Goal: Transaction & Acquisition: Purchase product/service

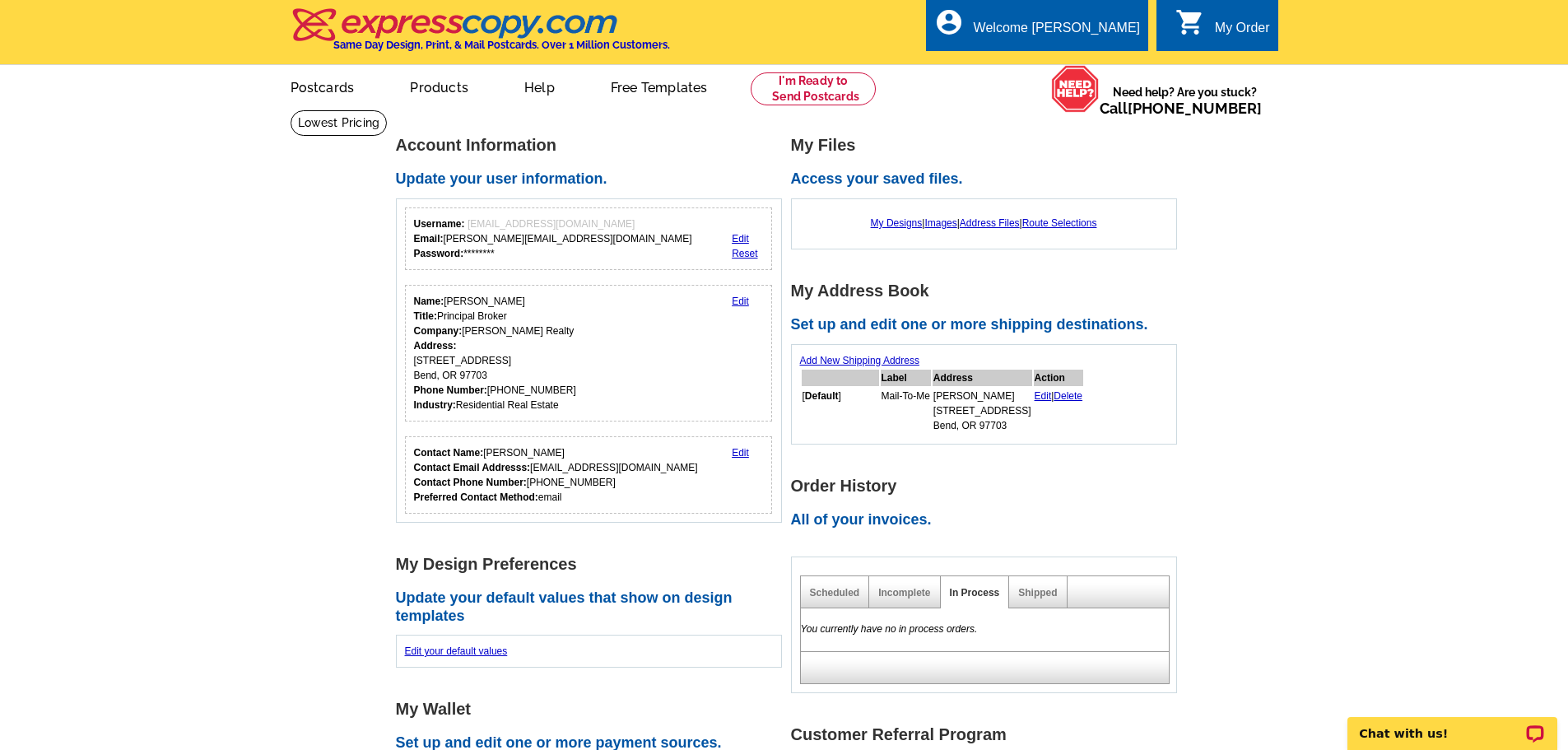
click at [1224, 24] on div "My Order" at bounding box center [1242, 32] width 55 height 23
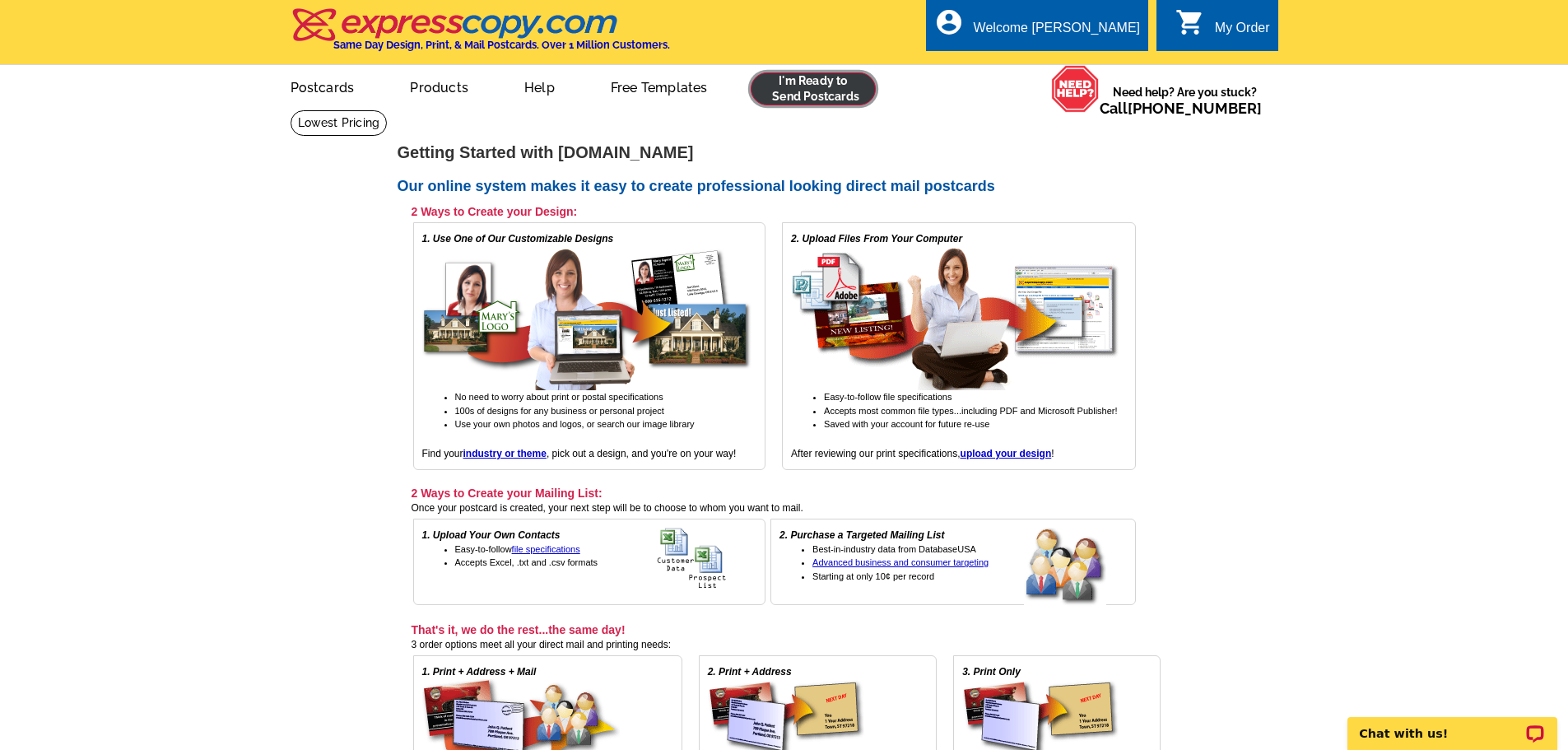
click at [799, 99] on link at bounding box center [814, 89] width 126 height 33
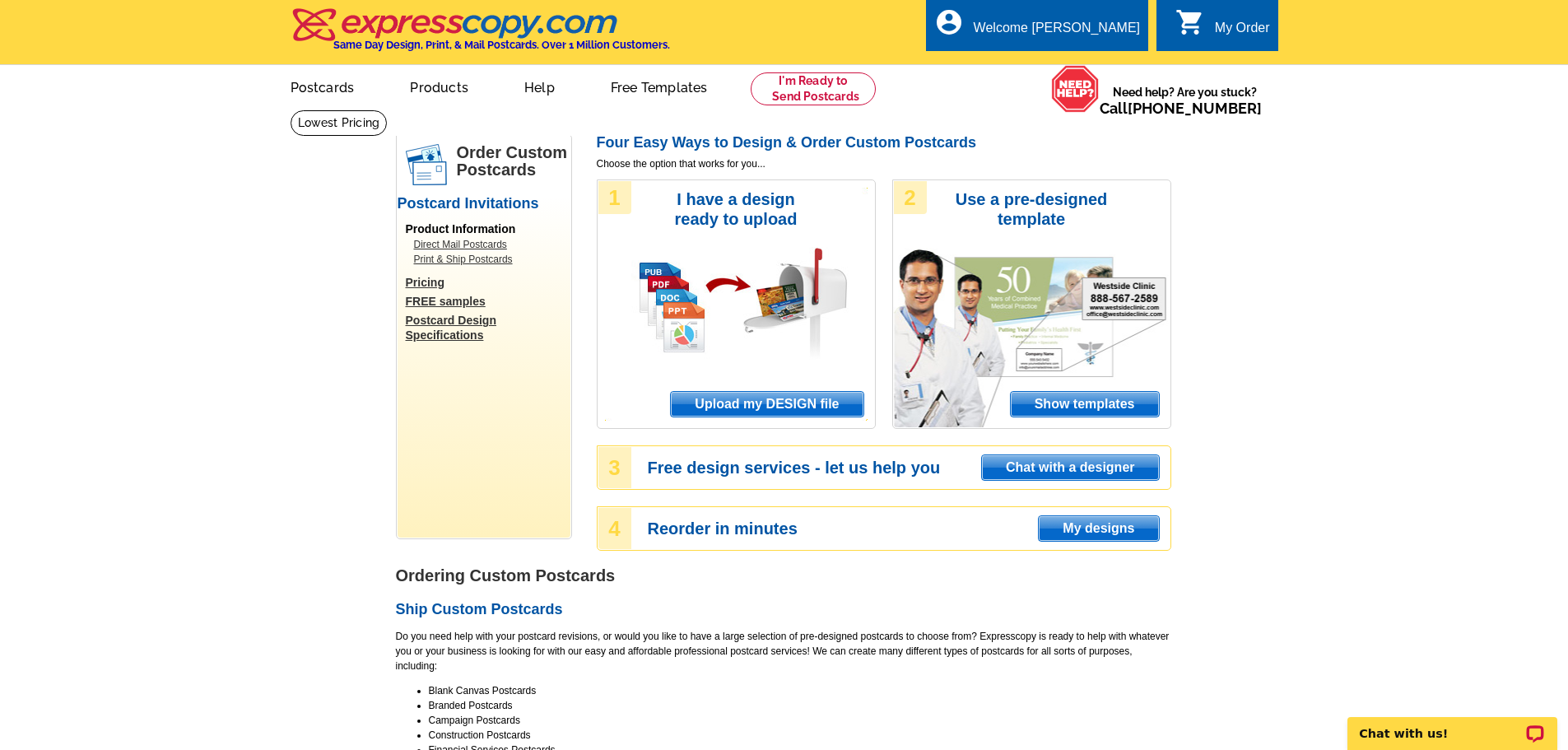
click at [775, 400] on span "Upload my DESIGN file" at bounding box center [766, 403] width 192 height 24
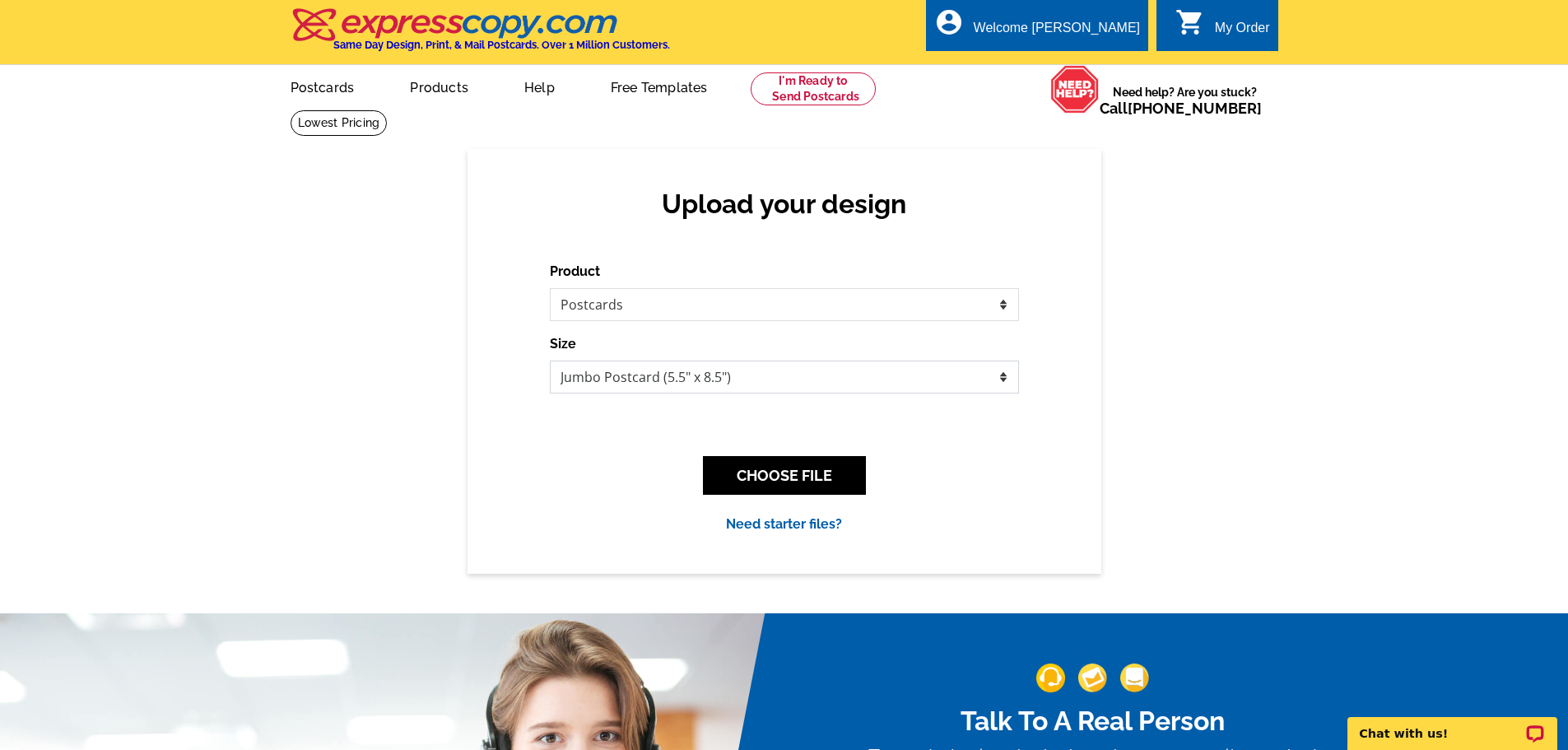
click at [649, 379] on select "Jumbo Postcard (5.5" x 8.5") Regular Postcard (4.25" x 5.6") Panoramic Postcard…" at bounding box center [784, 377] width 470 height 33
select select "1"
click at [550, 361] on select "Jumbo Postcard (5.5" x 8.5") Regular Postcard (4.25" x 5.6") Panoramic Postcard…" at bounding box center [784, 377] width 470 height 33
click at [776, 468] on button "CHOOSE FILE" at bounding box center [784, 475] width 163 height 39
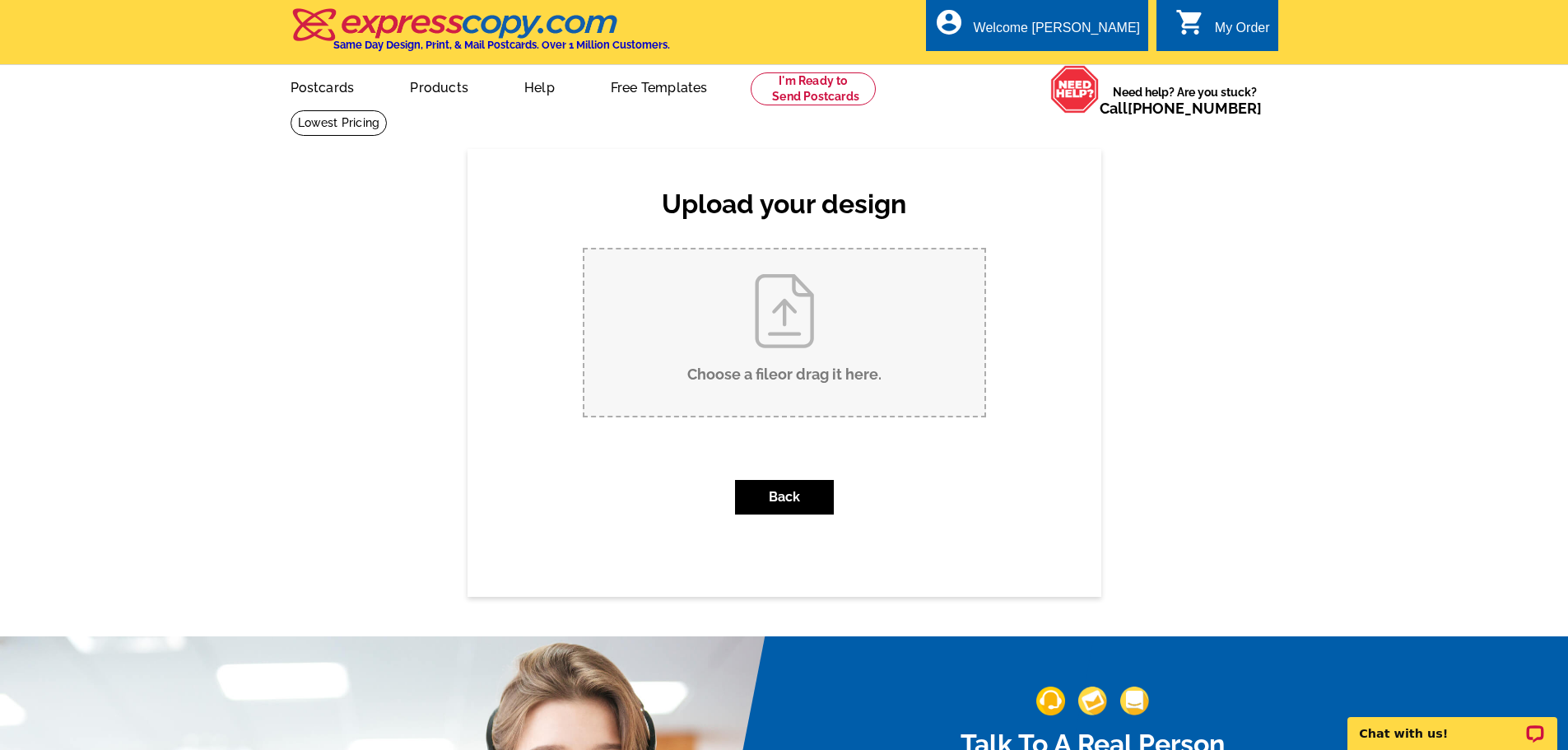
click at [776, 352] on input "Choose a file or drag it here ." at bounding box center [784, 332] width 401 height 166
type input "C:\fakepath\Jackdaw SOLD.pdf"
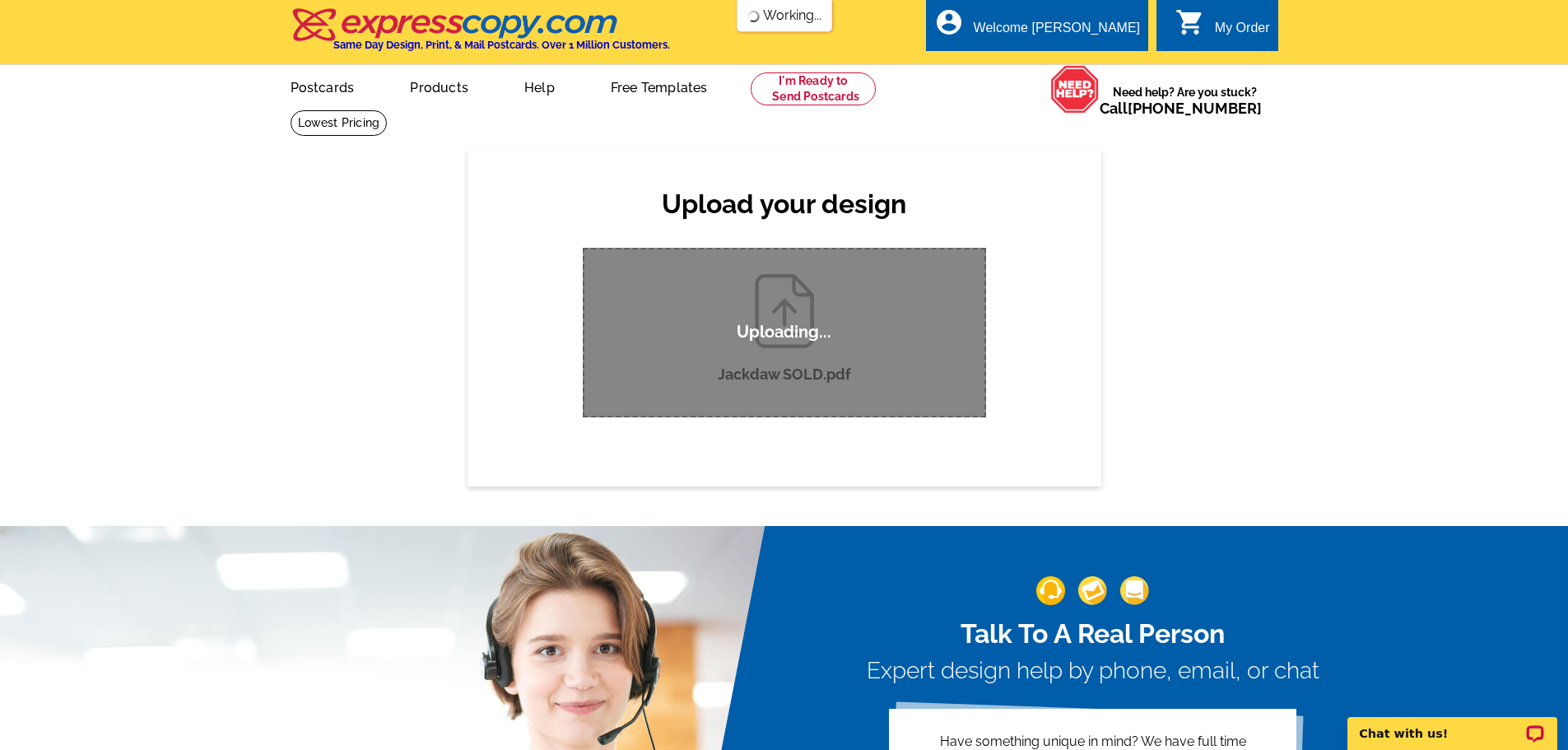
click at [364, 42] on h4 "Same Day Design, Print, & Mail Postcards. Over 1 Million Customers." at bounding box center [502, 45] width 336 height 13
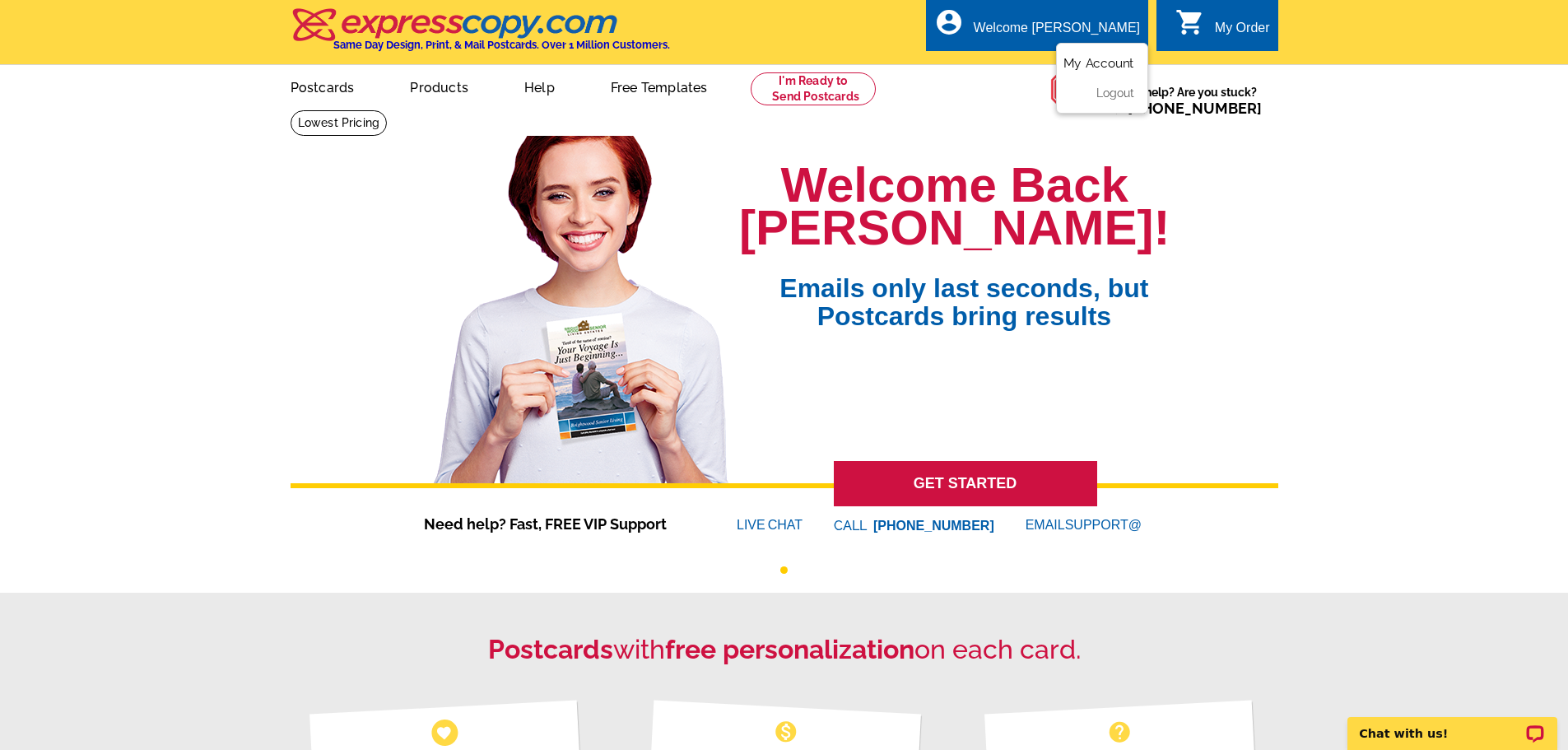
click at [1089, 71] on link "My Account" at bounding box center [1098, 63] width 71 height 15
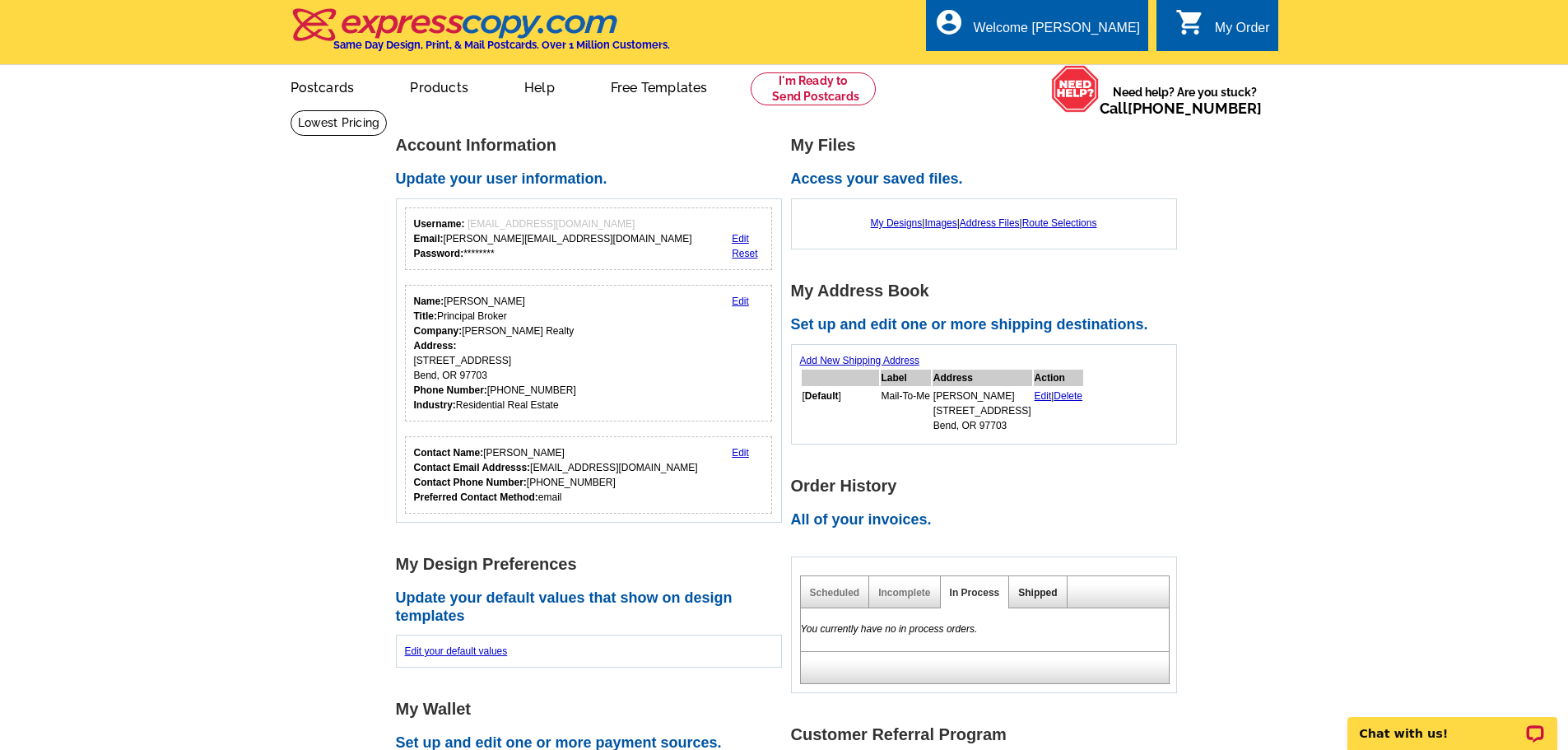
click at [1038, 594] on link "Shipped" at bounding box center [1038, 593] width 39 height 12
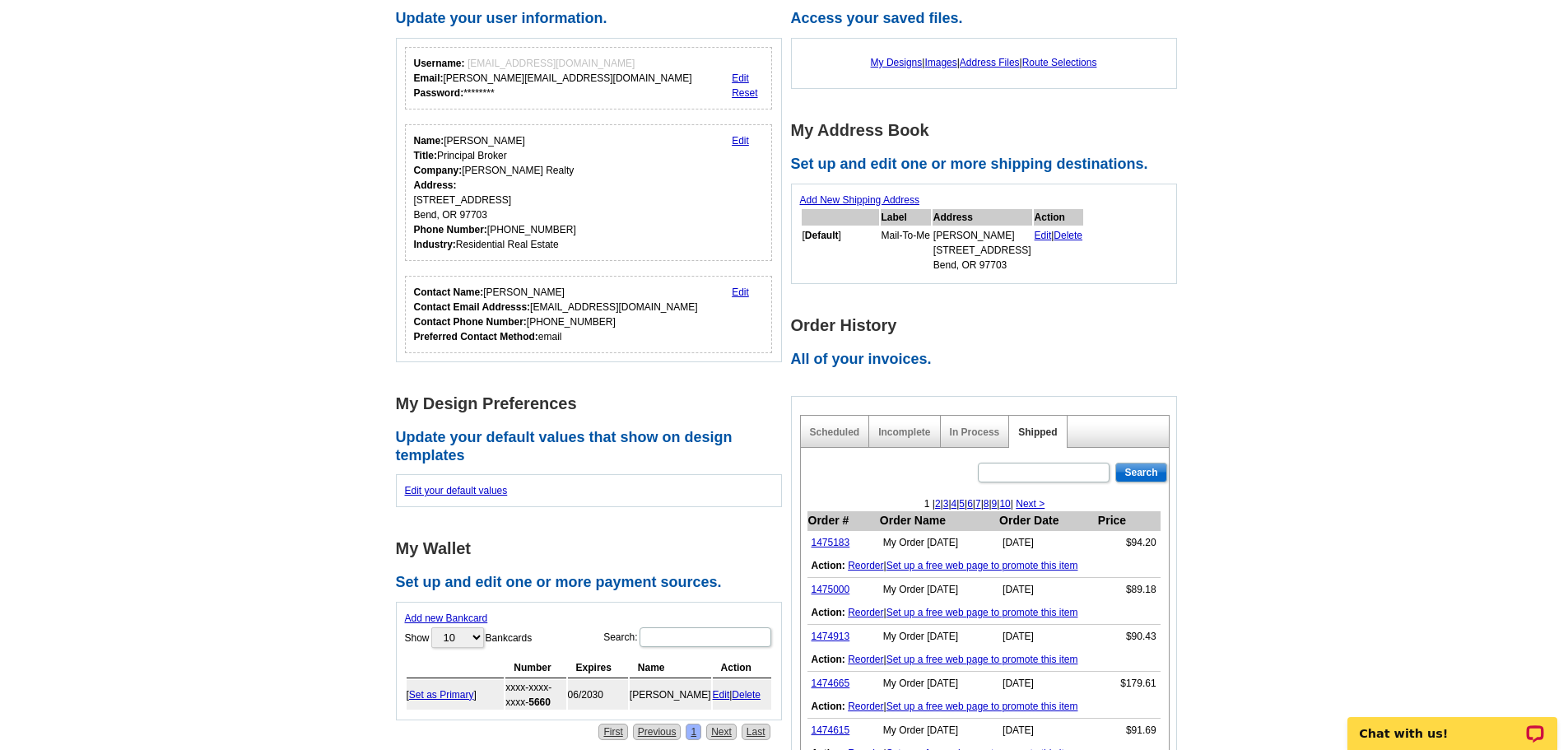
scroll to position [164, 0]
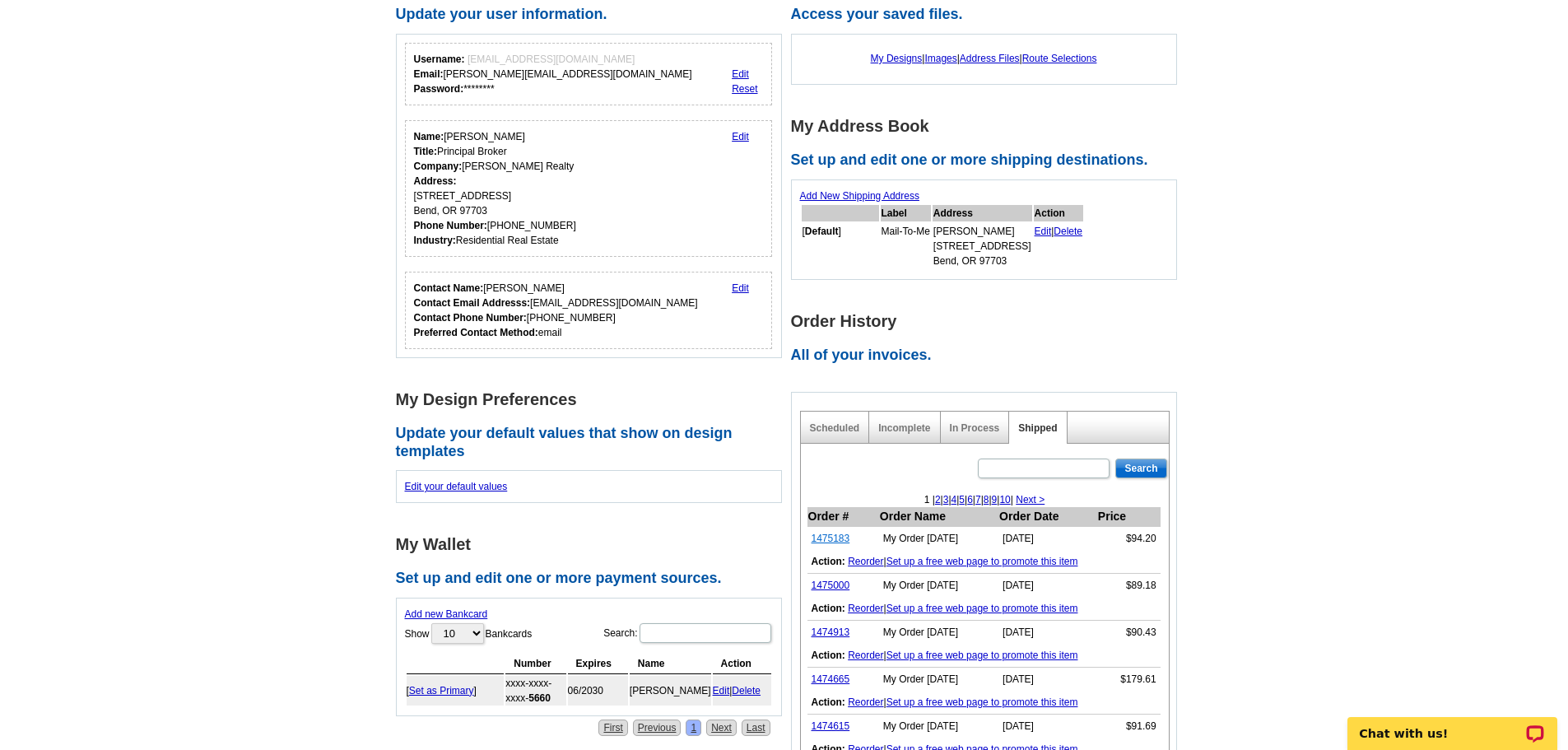
click at [835, 537] on link "1475183" at bounding box center [831, 538] width 39 height 12
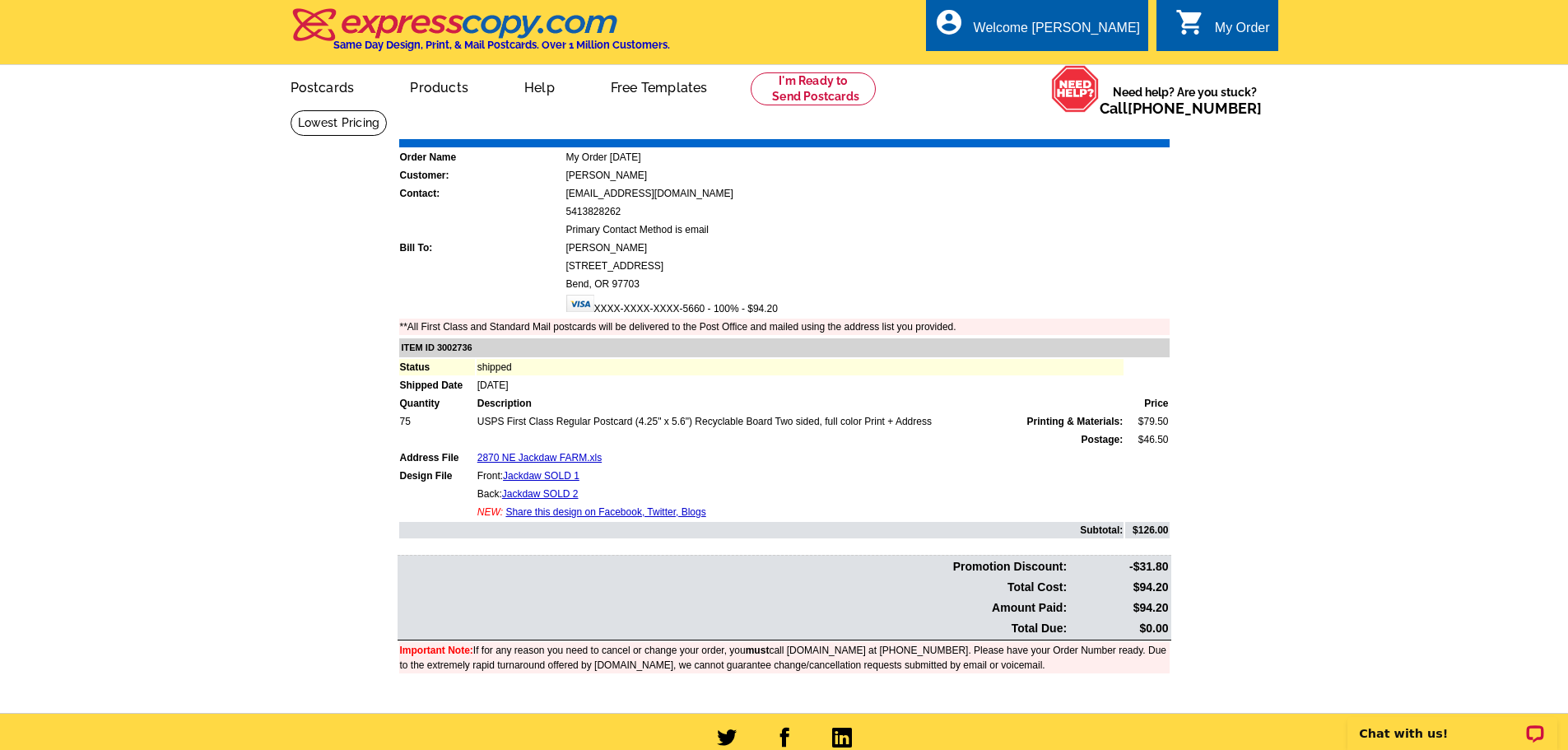
click at [1145, 136] on div "Download Invoice | Print Invoice" at bounding box center [1068, 127] width 207 height 19
click at [1145, 130] on link "Print Invoice" at bounding box center [1128, 127] width 86 height 14
